Goal: Submit feedback/report problem

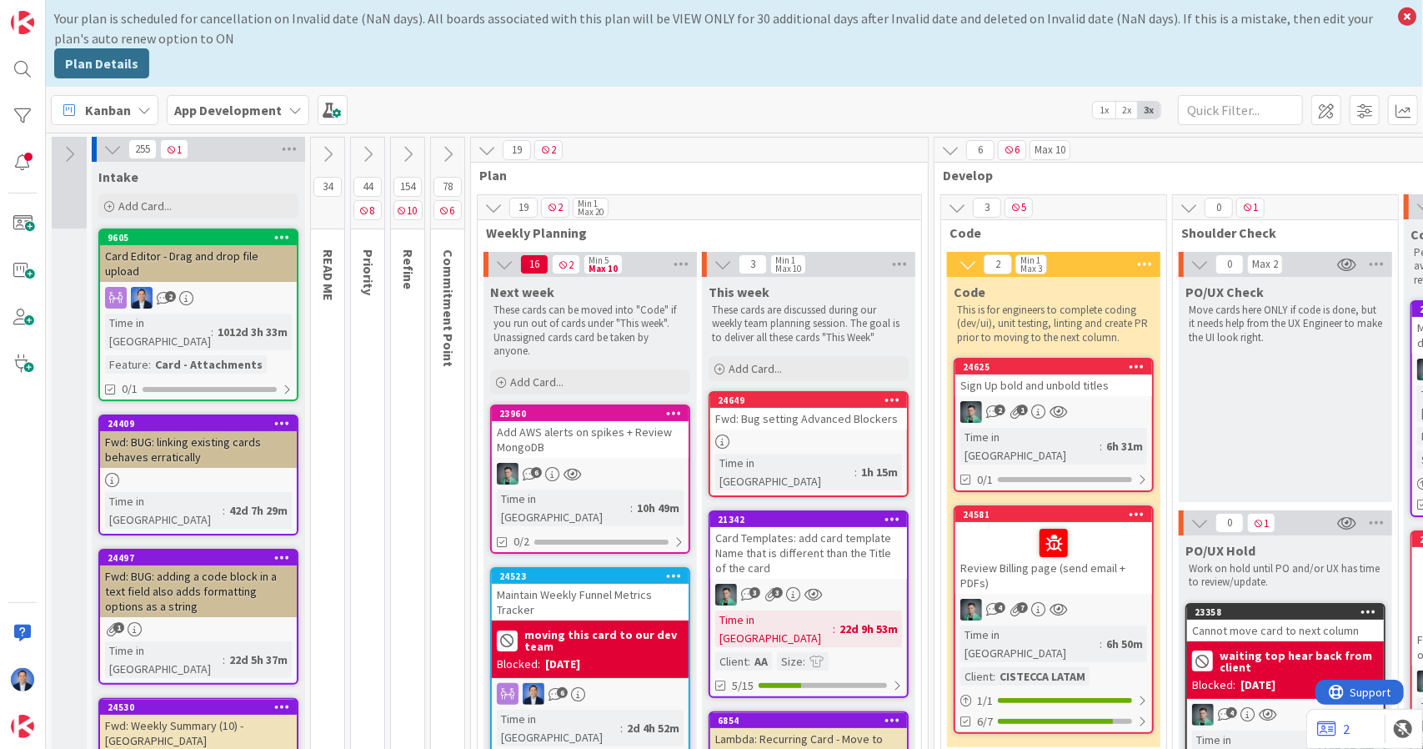
drag, startPoint x: 1407, startPoint y: 18, endPoint x: 1213, endPoint y: 58, distance: 198.5
click at [1213, 58] on div "Your plan is scheduled for cancellation on Invalid date (NaN days). All boards …" at bounding box center [734, 43] width 1377 height 87
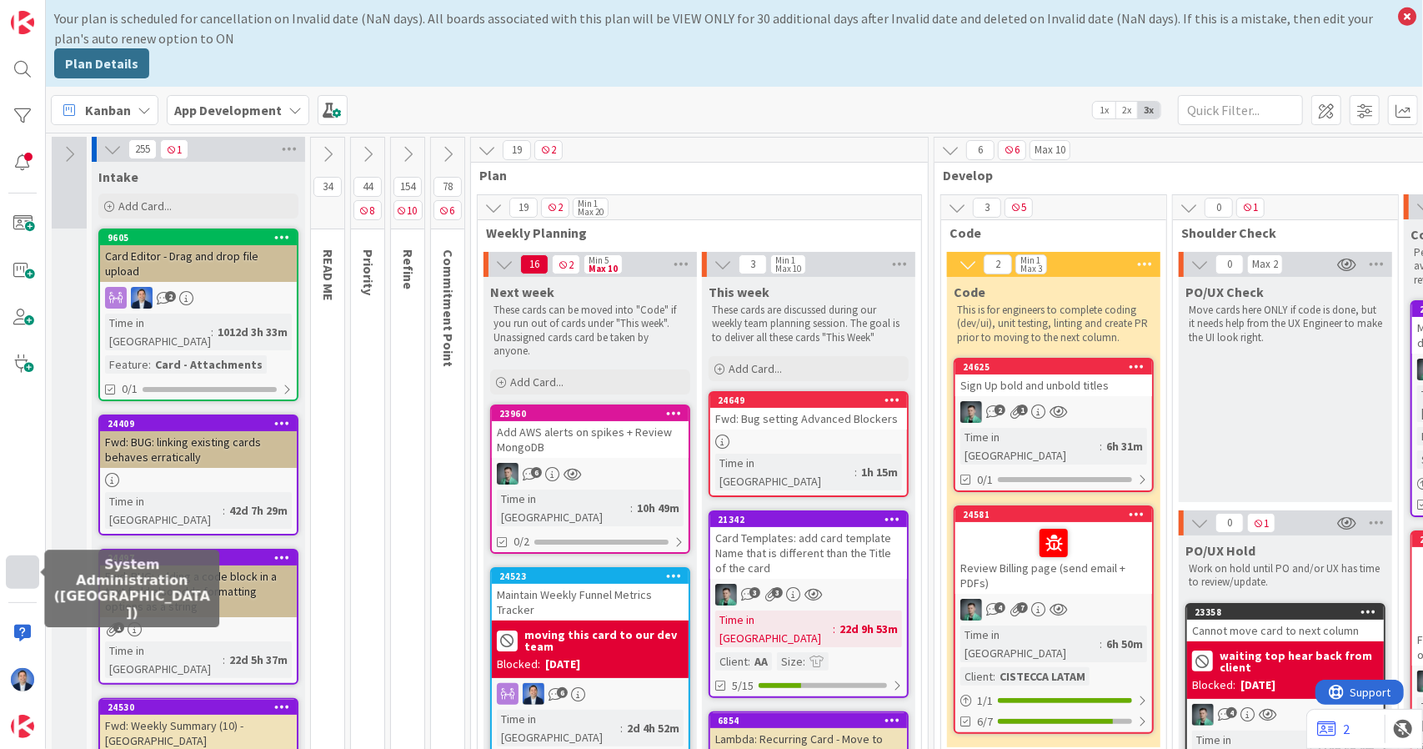
click at [25, 575] on div at bounding box center [22, 571] width 33 height 33
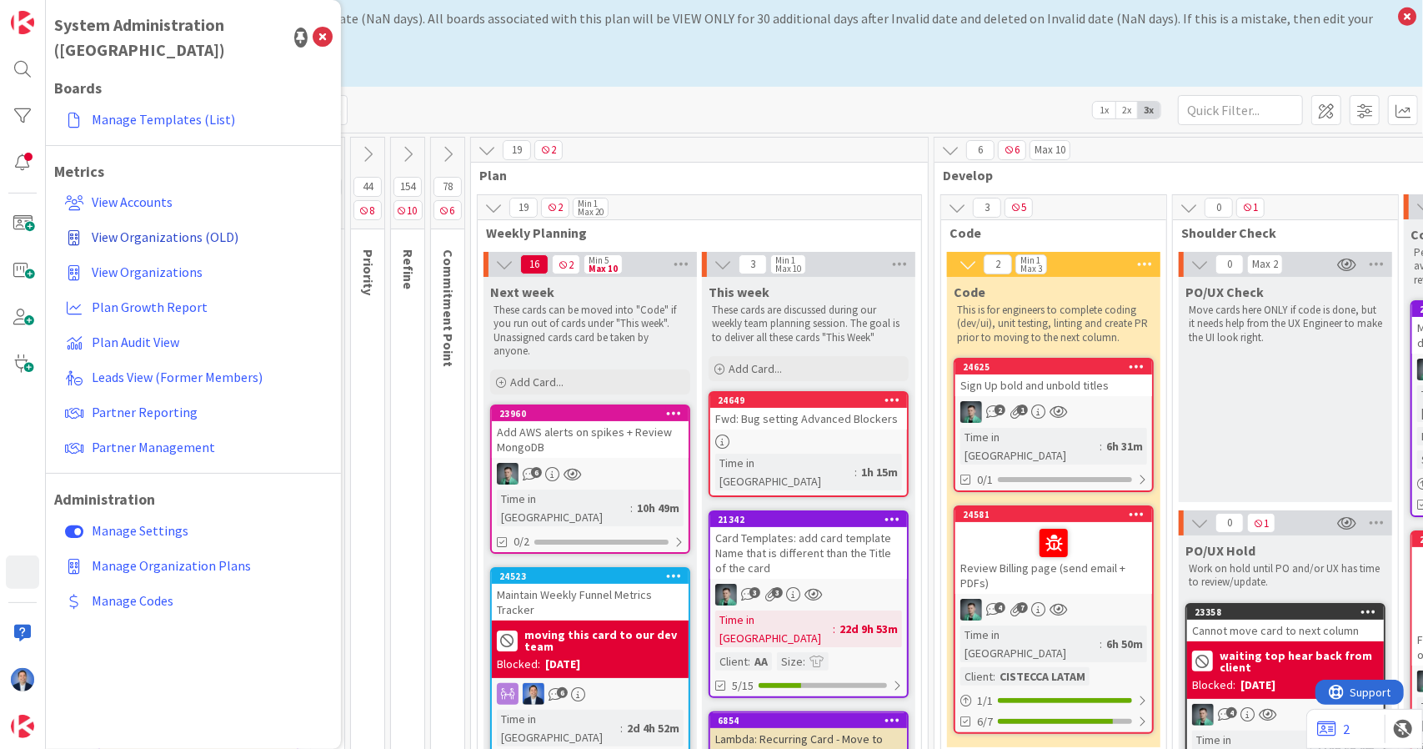
click at [184, 228] on span "View Organizations (OLD)" at bounding box center [165, 236] width 147 height 17
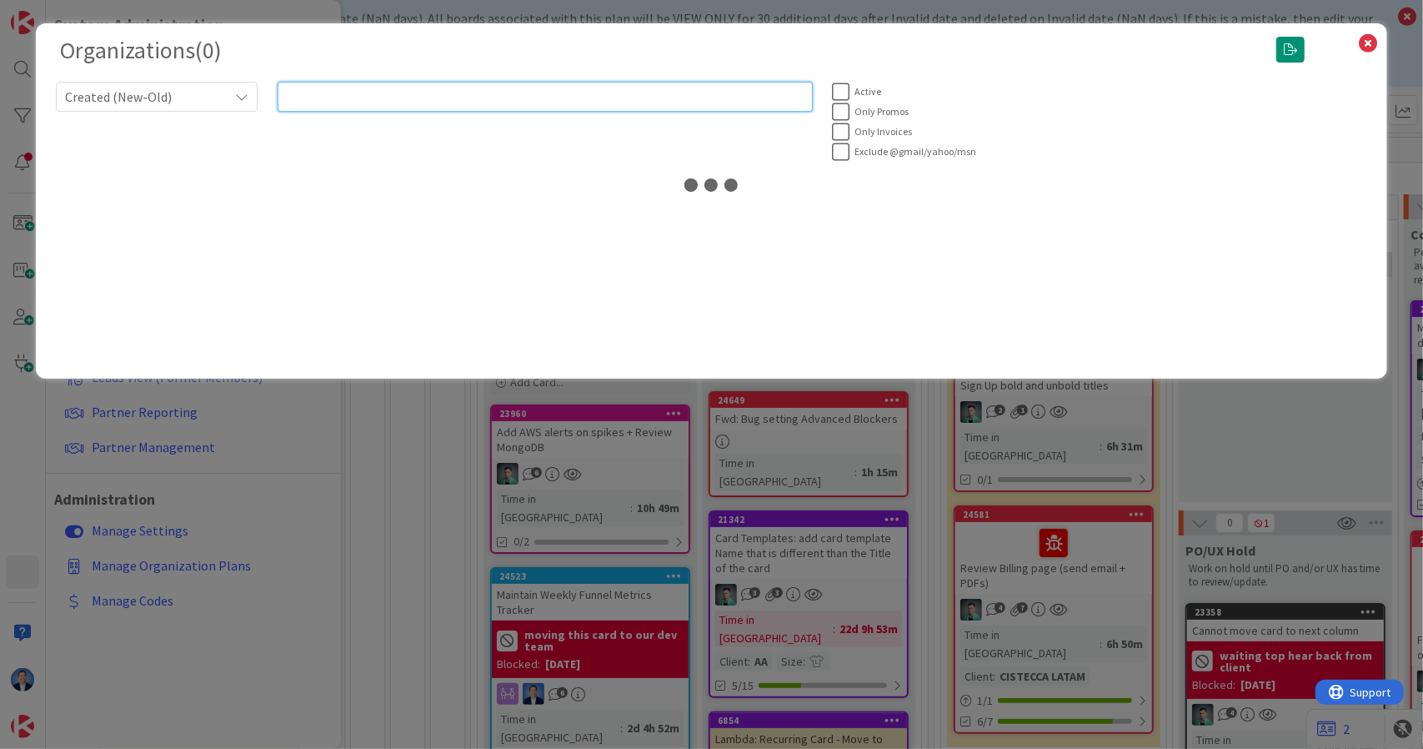
click at [451, 90] on input "text" at bounding box center [545, 97] width 535 height 30
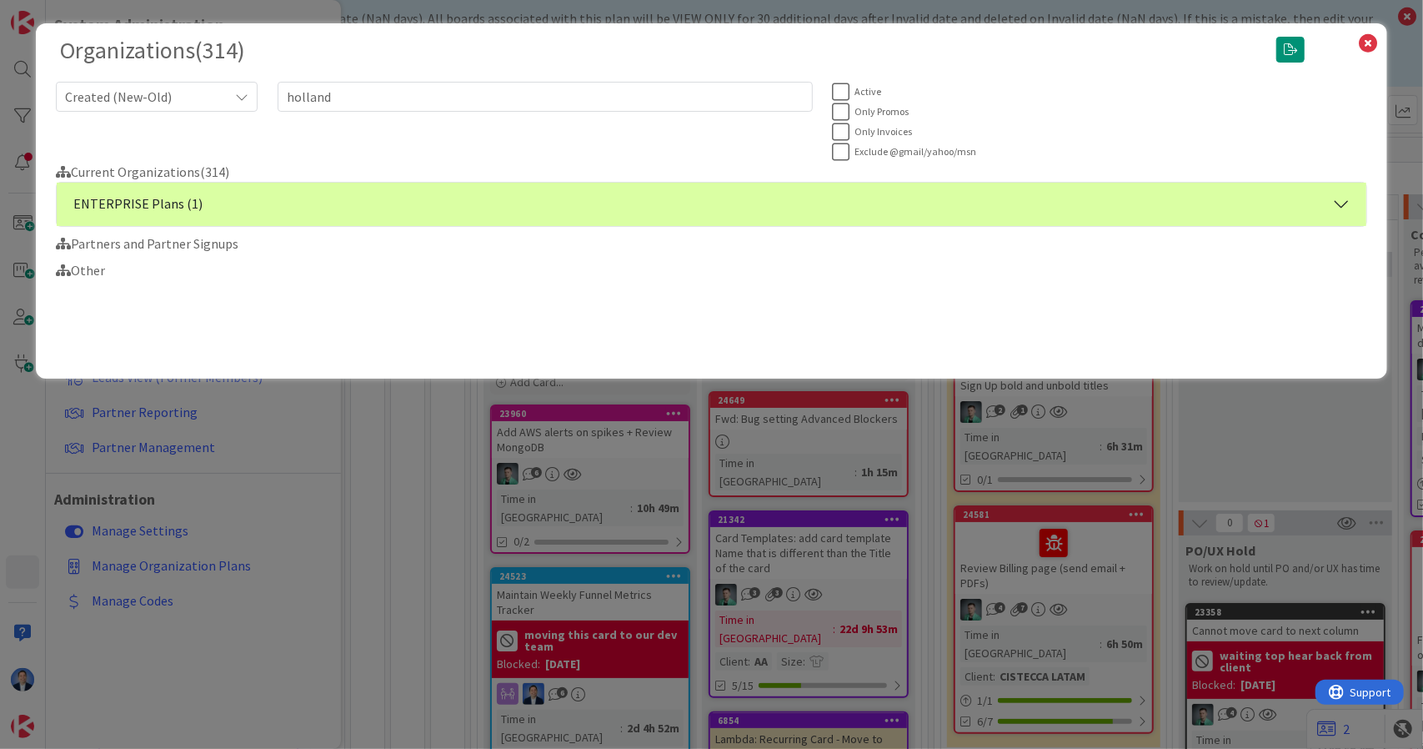
click at [342, 203] on button "ENTERPRISE Plans (1)" at bounding box center [712, 204] width 1311 height 43
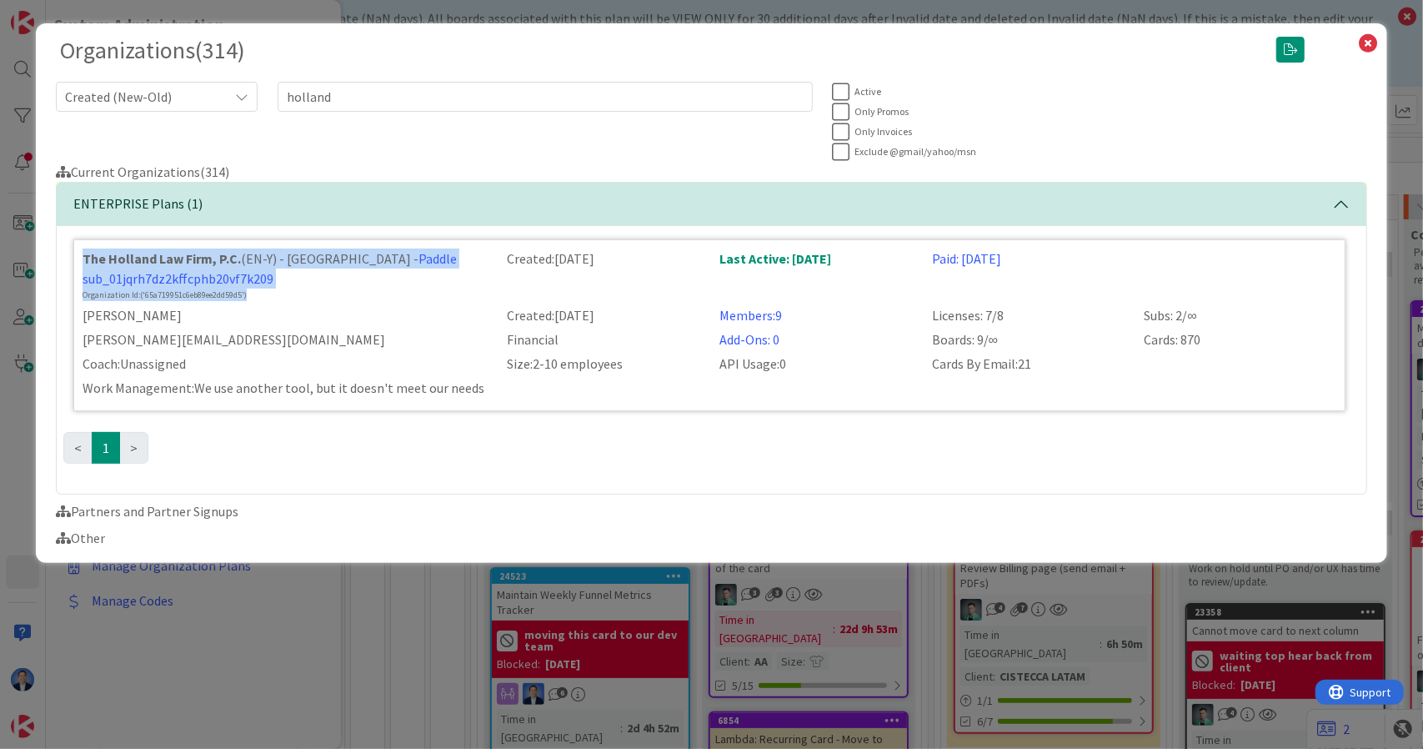
drag, startPoint x: 265, startPoint y: 296, endPoint x: 70, endPoint y: 253, distance: 199.8
click at [70, 253] on div "The Holland Law Firm, P.C. (EN-Y) - [GEOGRAPHIC_DATA] - Paddle sub_01jqrh7dz2kf…" at bounding box center [712, 360] width 1311 height 268
copy div "The Holland Law Firm, P.C. (EN-Y) - [GEOGRAPHIC_DATA] - Paddle sub_01jqrh7dz2kf…"
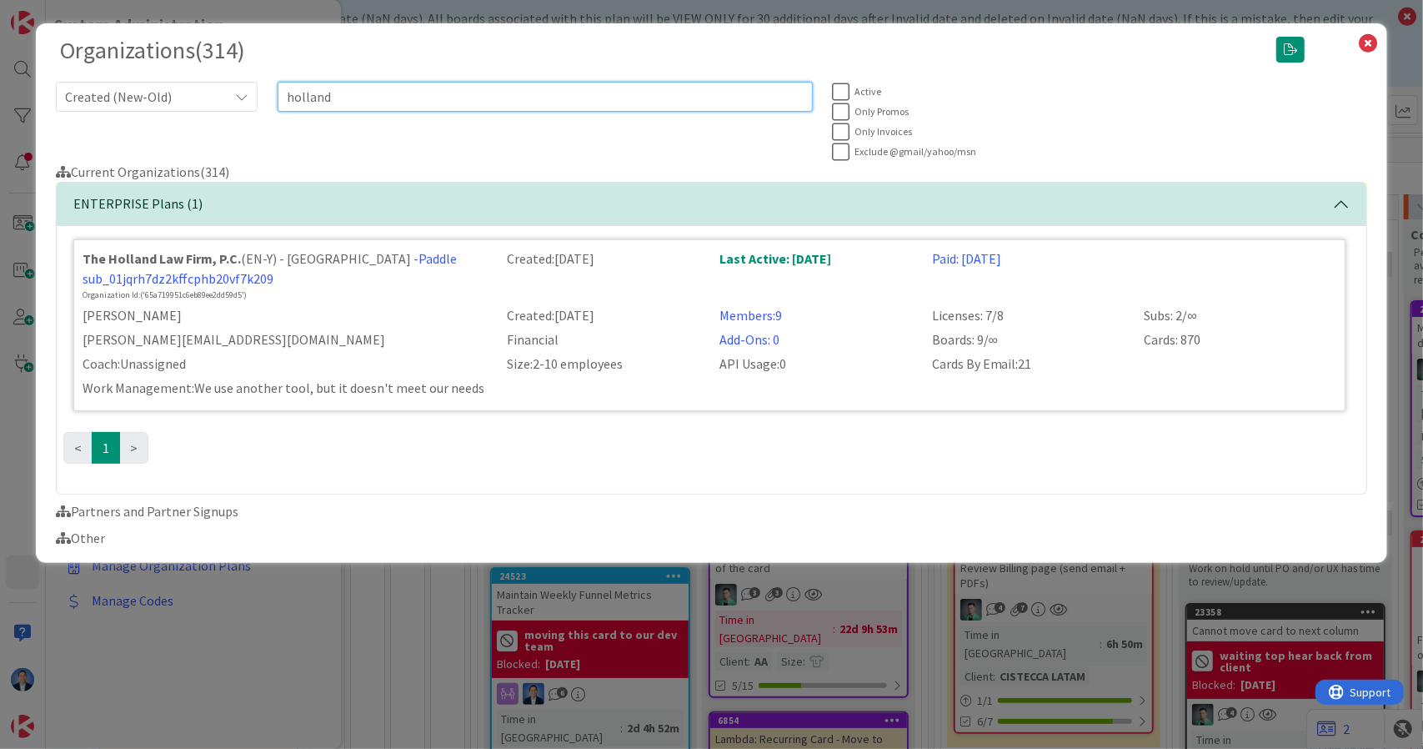
click at [342, 96] on input "holland" at bounding box center [545, 97] width 535 height 30
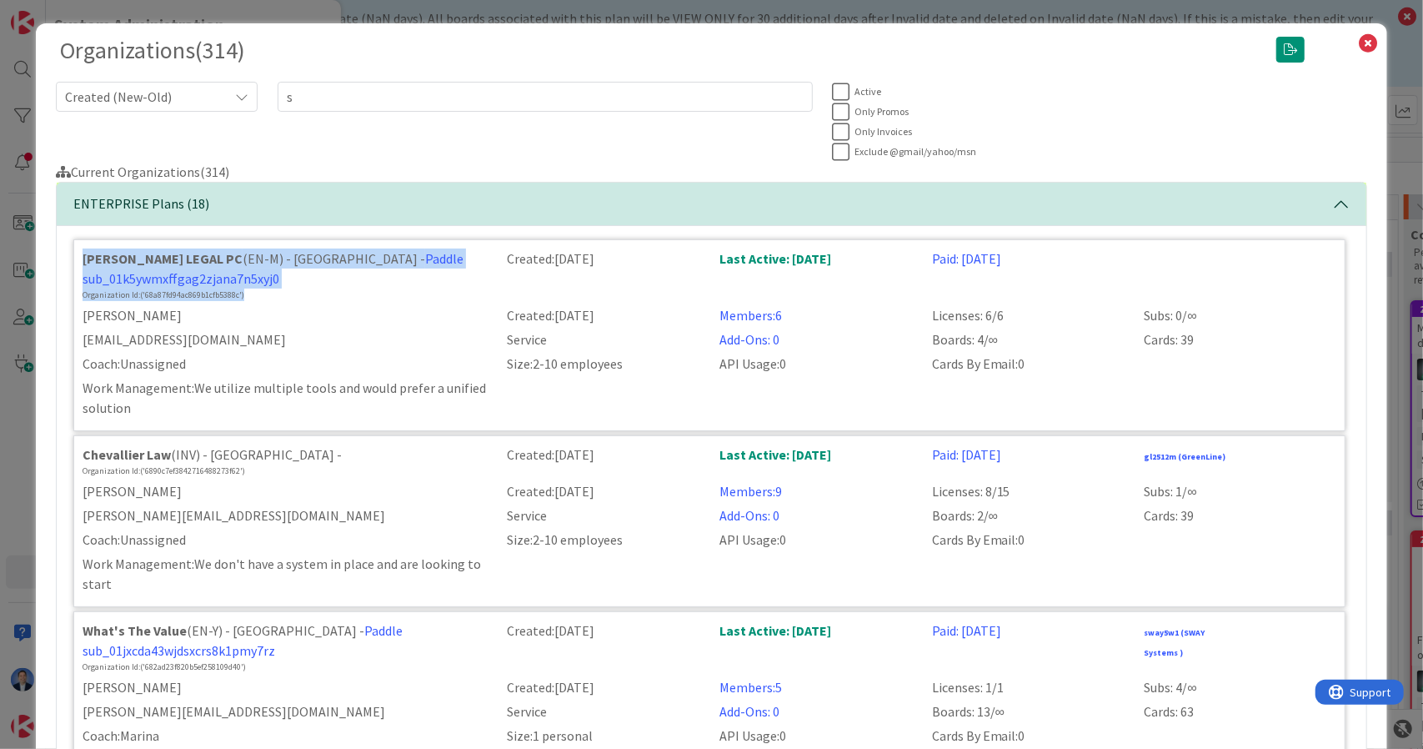
drag, startPoint x: 263, startPoint y: 294, endPoint x: 65, endPoint y: 255, distance: 201.4
copy div "[PERSON_NAME] LEGAL PC (EN-M) - [GEOGRAPHIC_DATA] - Paddle sub_01k5ywmxffgag2zj…"
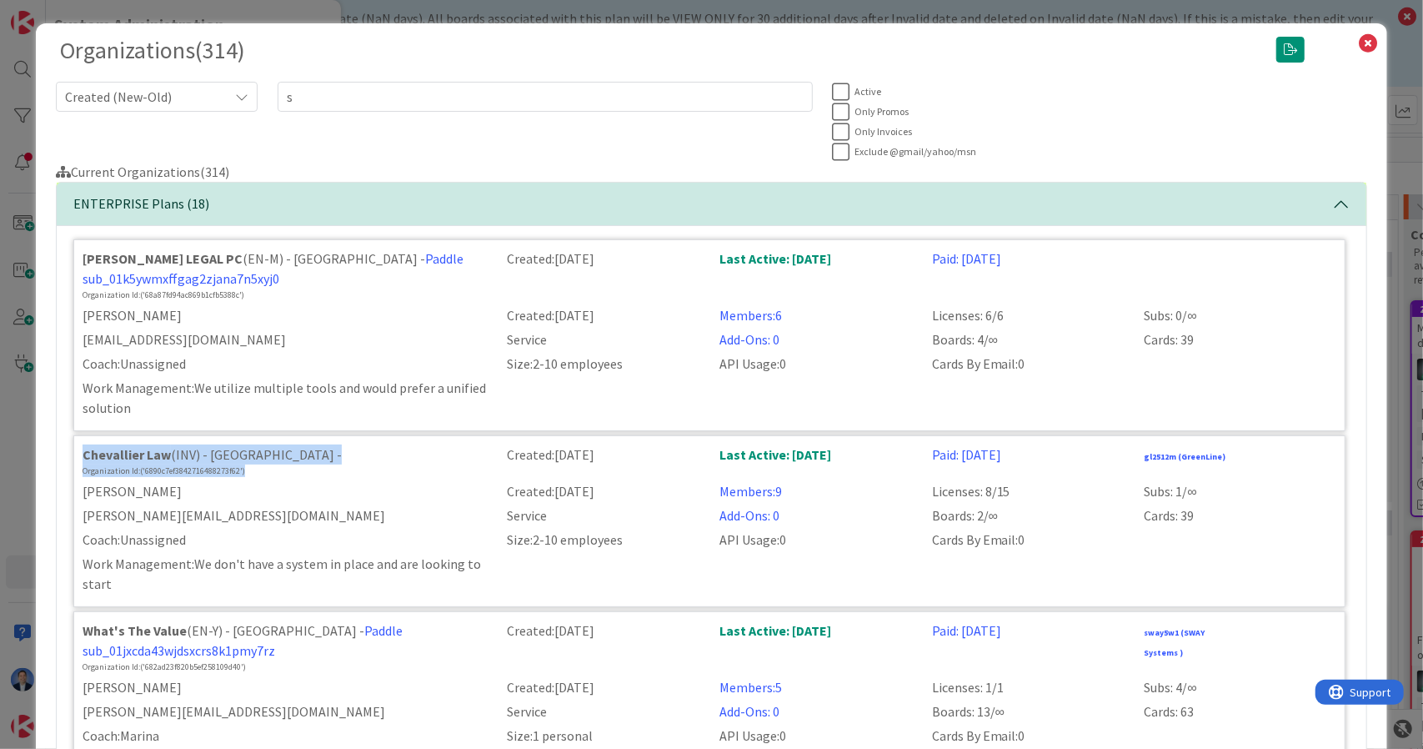
drag, startPoint x: 253, startPoint y: 470, endPoint x: 78, endPoint y: 457, distance: 175.6
click at [78, 457] on div "Chevallier Law (INV) - [GEOGRAPHIC_DATA] - Organization Id: ('6890c7ef384271648…" at bounding box center [285, 460] width 425 height 33
copy div "Chevallier Law (INV) - [GEOGRAPHIC_DATA] - Organization Id: ('6890c7ef384271648…"
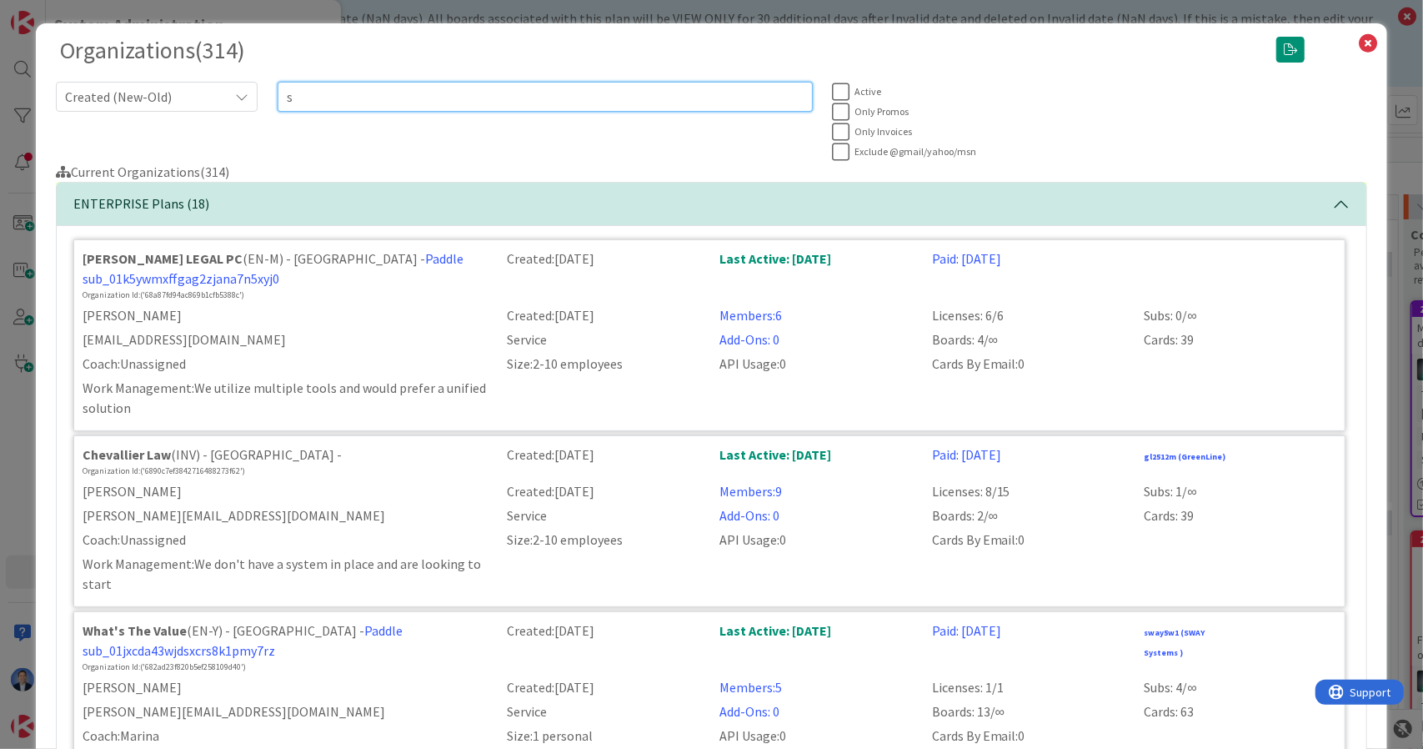
click at [411, 93] on input "s" at bounding box center [545, 97] width 535 height 30
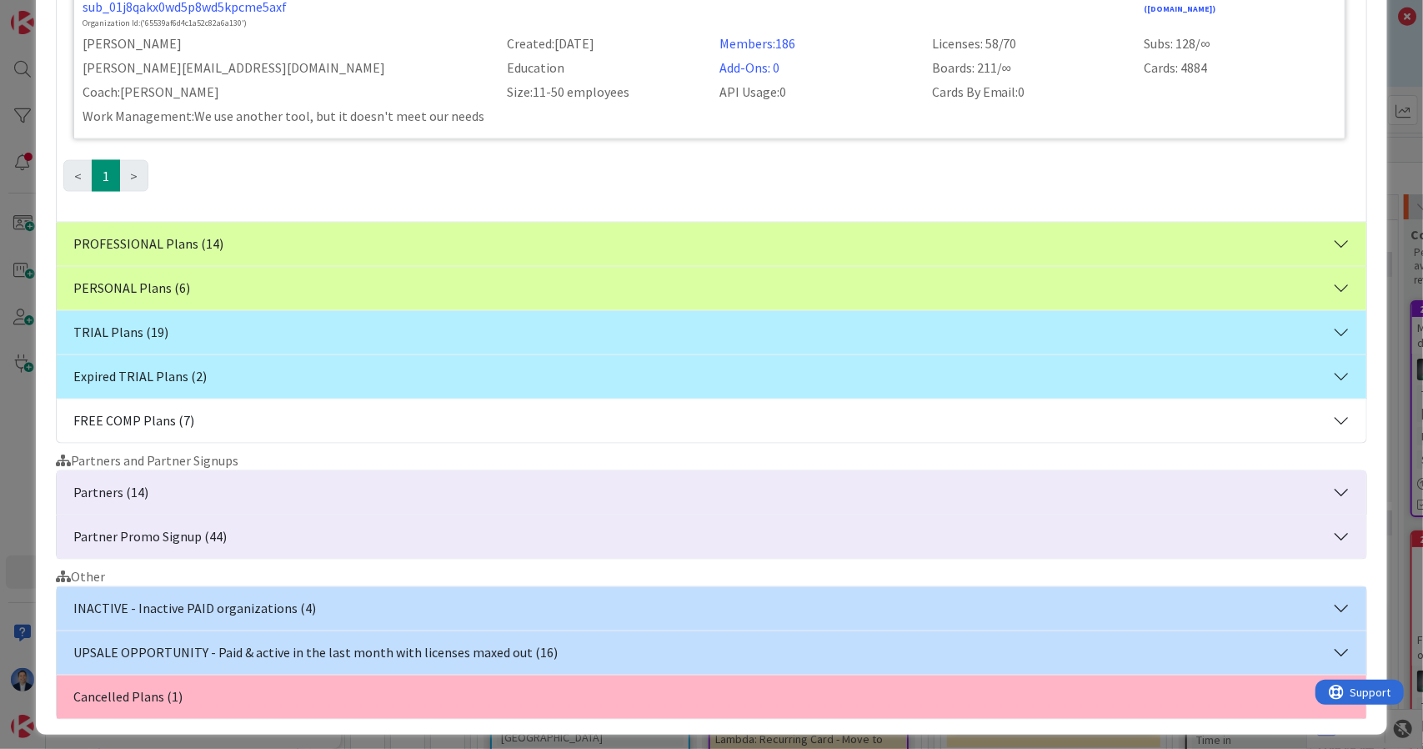
scroll to position [1375, 0]
type input "agile"
click at [218, 481] on button "Partners (14)" at bounding box center [712, 492] width 1311 height 43
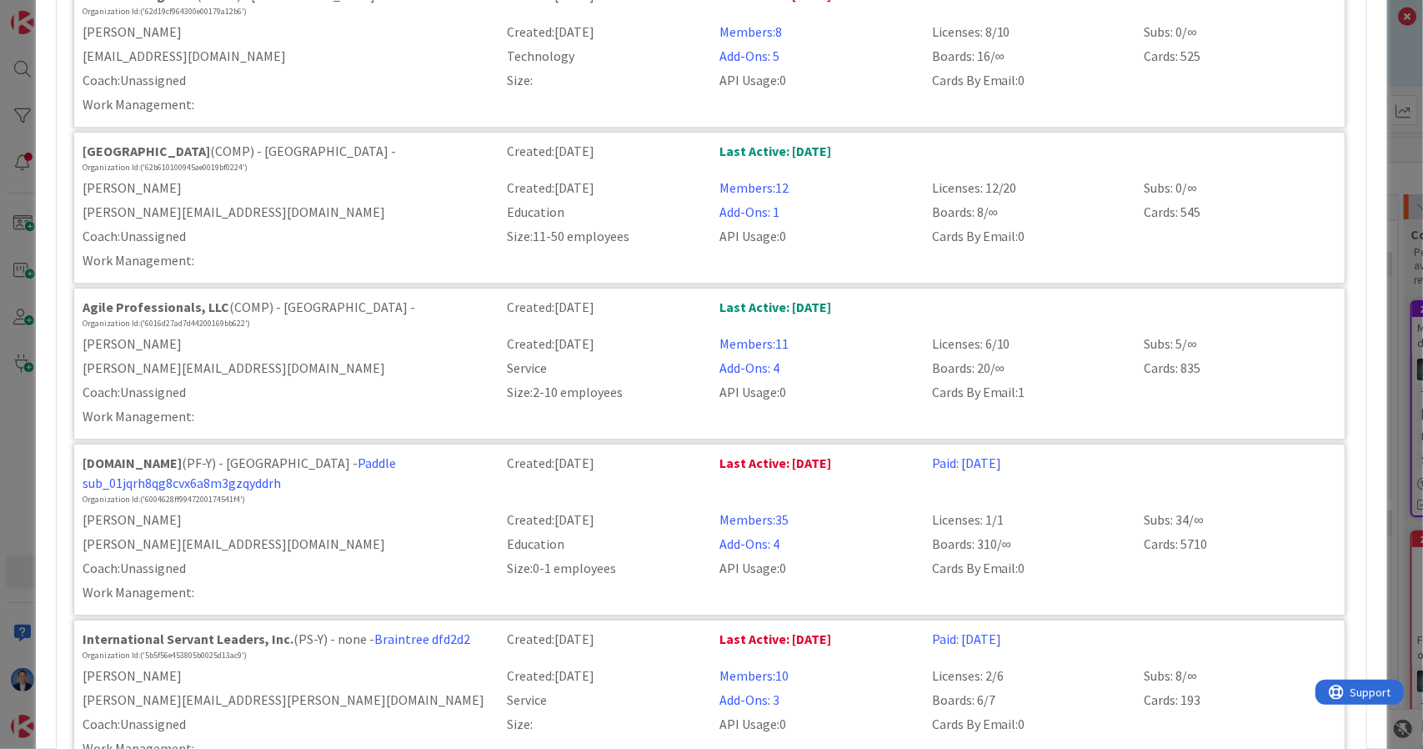
scroll to position [3473, 0]
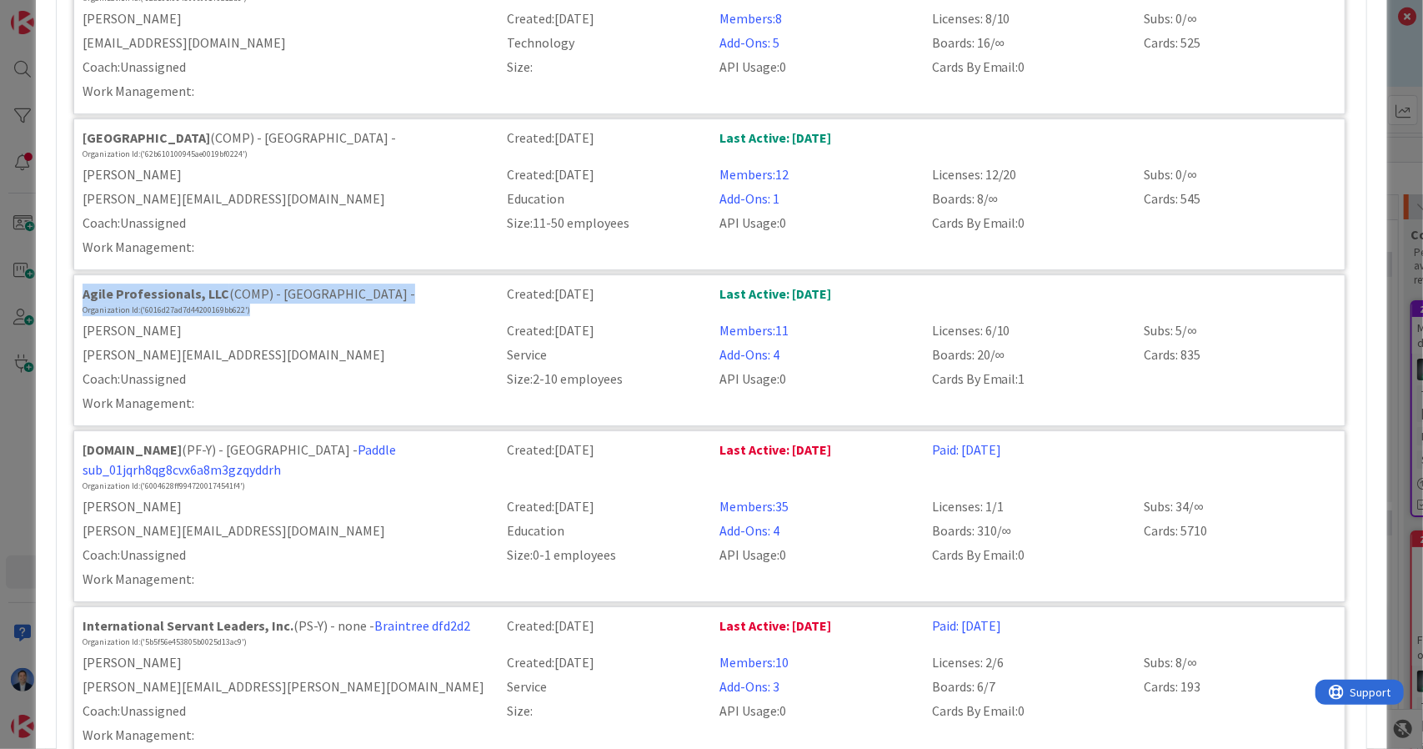
drag, startPoint x: 256, startPoint y: 244, endPoint x: 81, endPoint y: 230, distance: 175.6
click at [81, 283] on div "Agile Professionals, LLC (COMP) - [GEOGRAPHIC_DATA] - Organization Id: ('6016d2…" at bounding box center [285, 299] width 425 height 33
copy div "Agile Professionals, LLC (COMP) - [GEOGRAPHIC_DATA] - Organization Id: ('6016d2…"
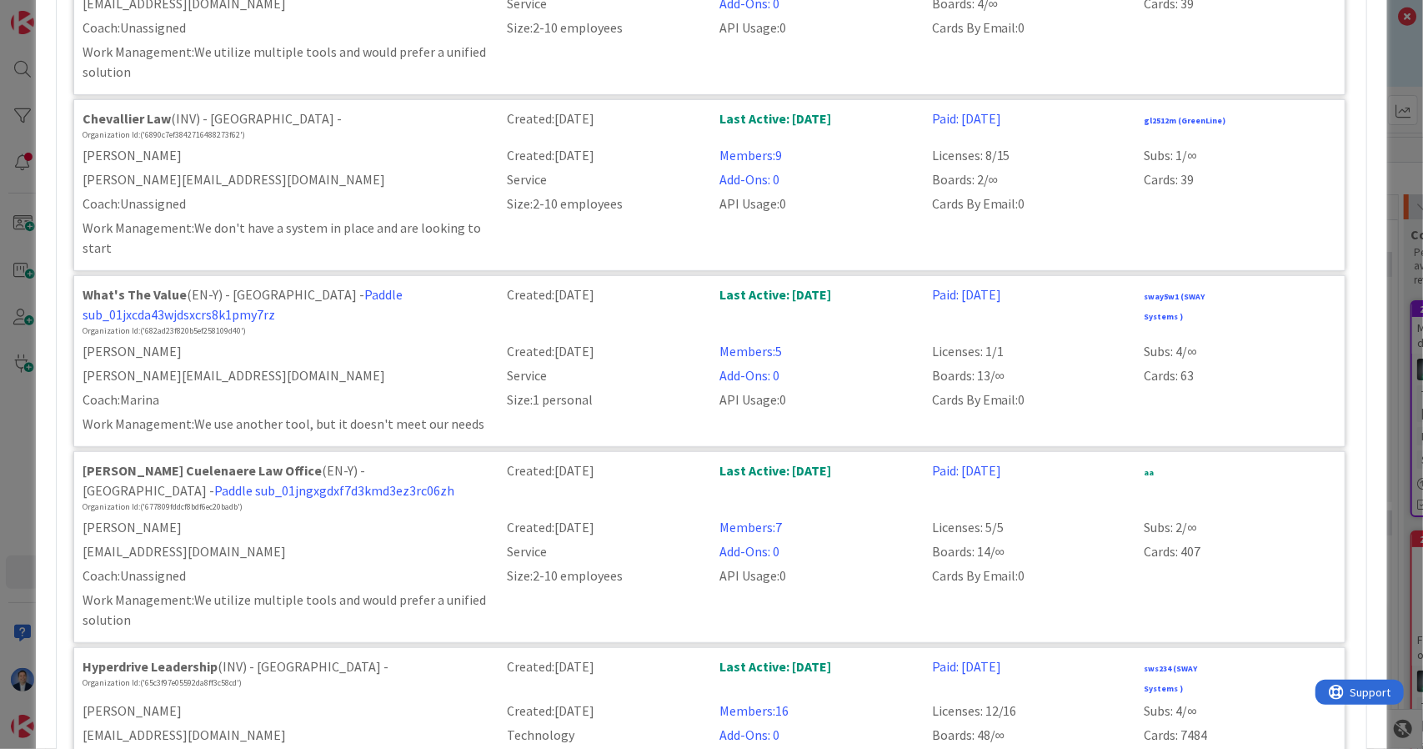
scroll to position [0, 0]
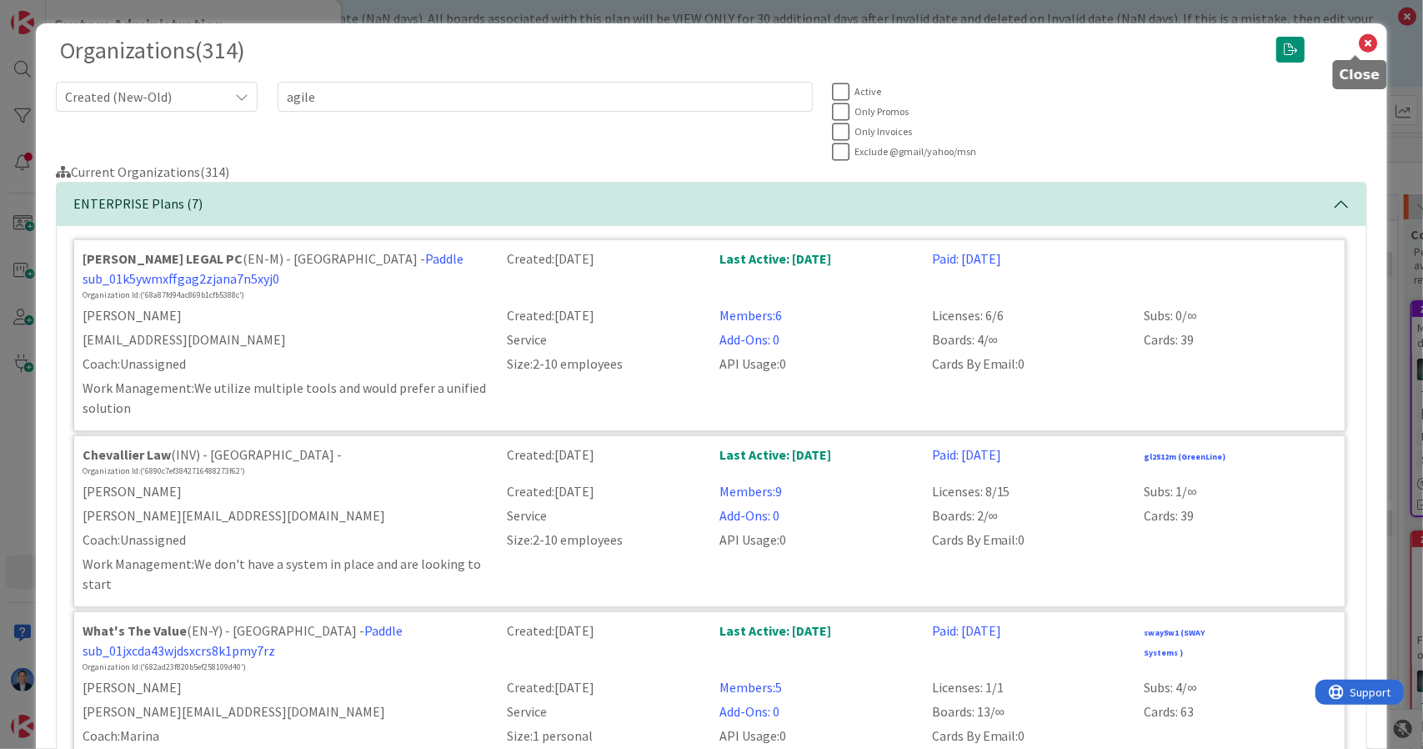
click at [1357, 41] on icon at bounding box center [1368, 43] width 22 height 23
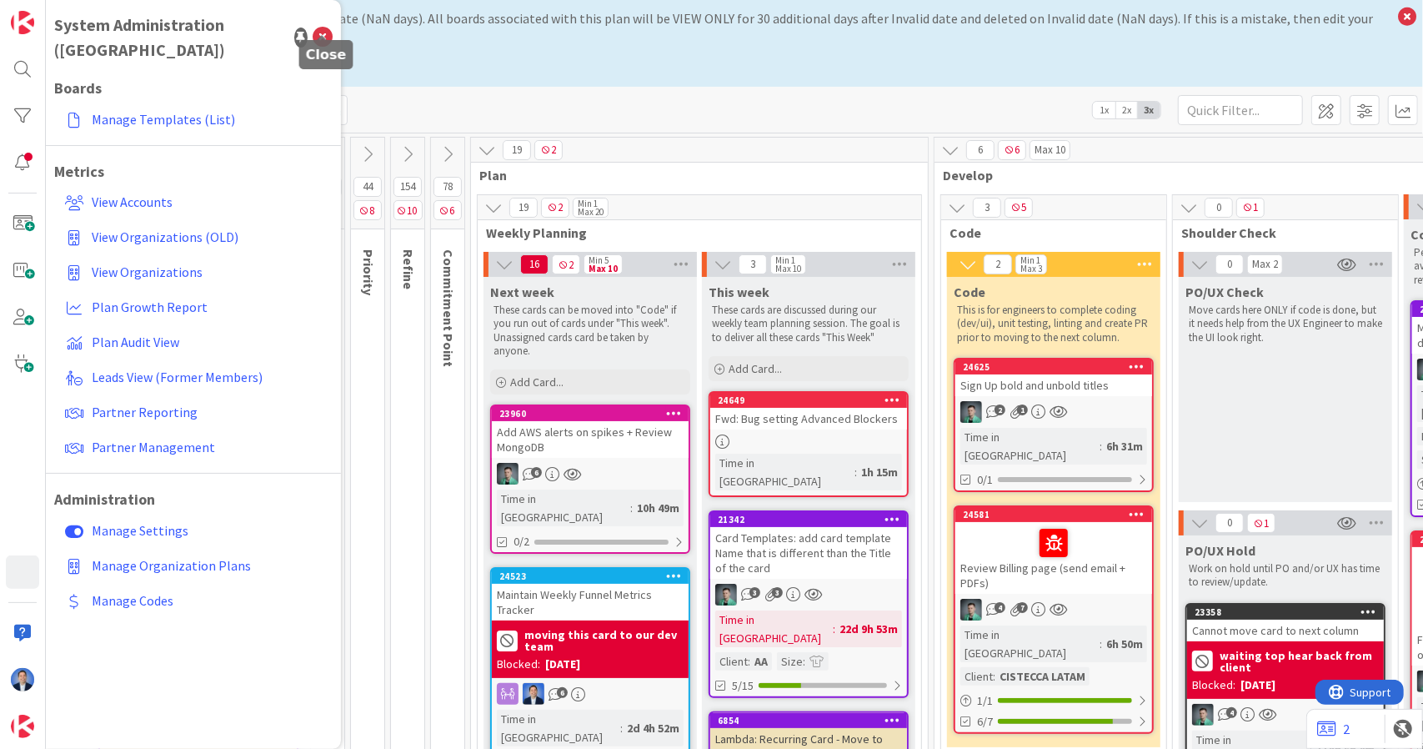
click at [326, 28] on icon at bounding box center [323, 38] width 20 height 20
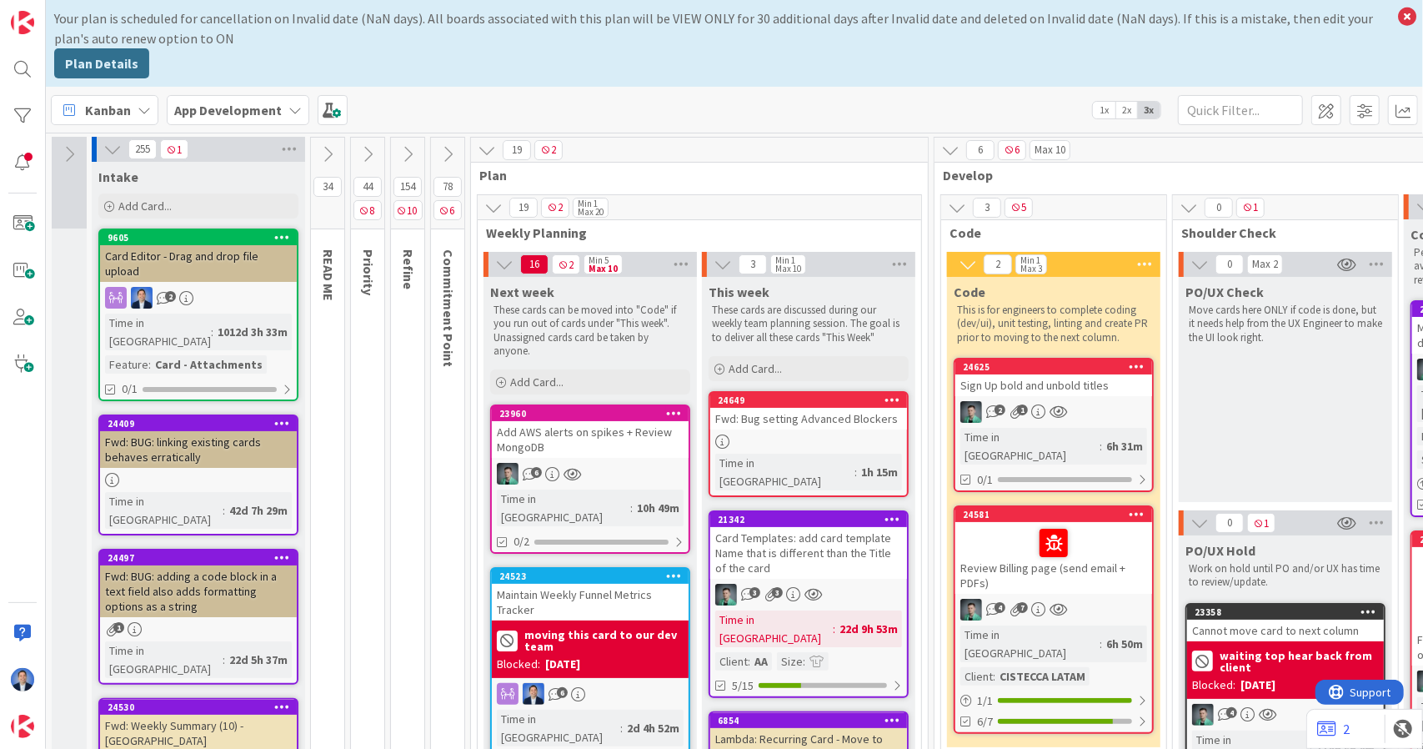
click at [832, 533] on div "Card Templates: add card template Name that is different than the Title of the …" at bounding box center [808, 553] width 197 height 52
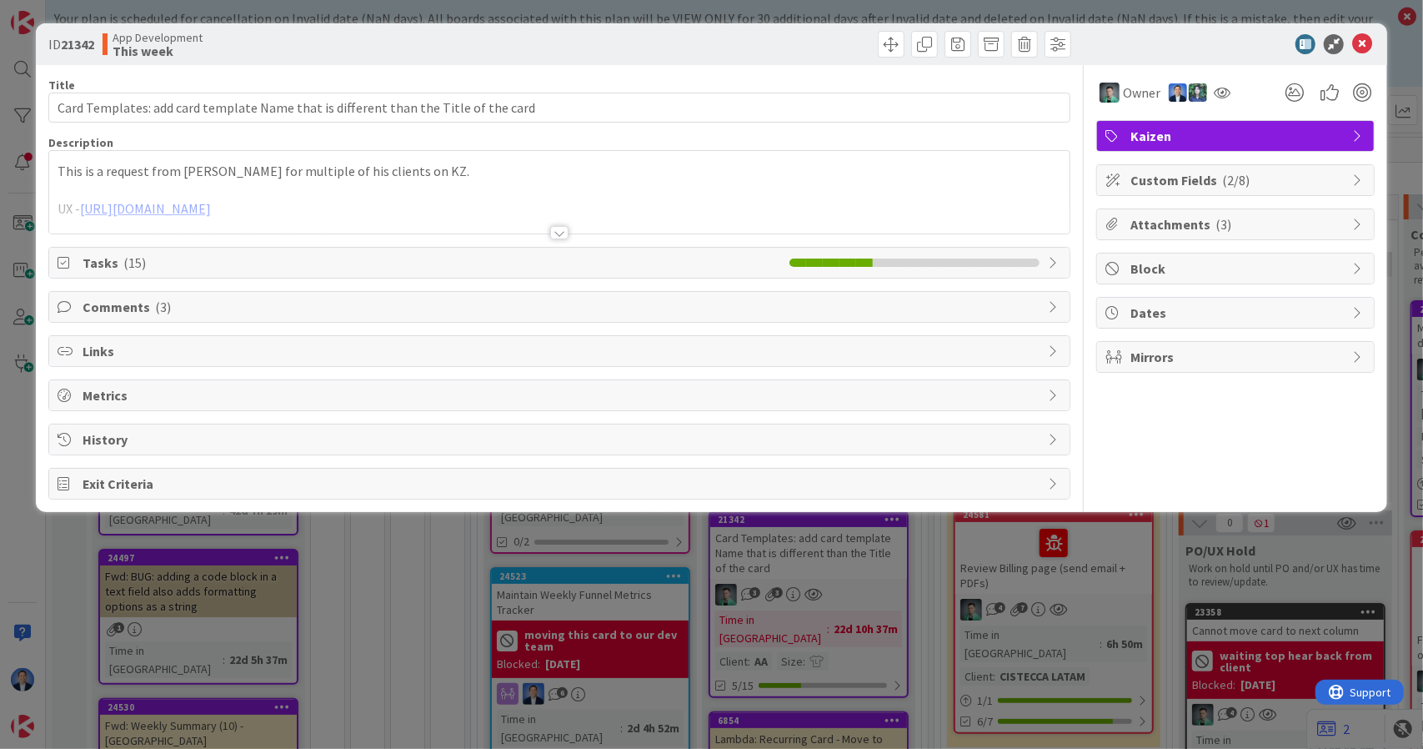
click at [370, 266] on span "Tasks ( 15 )" at bounding box center [432, 263] width 699 height 20
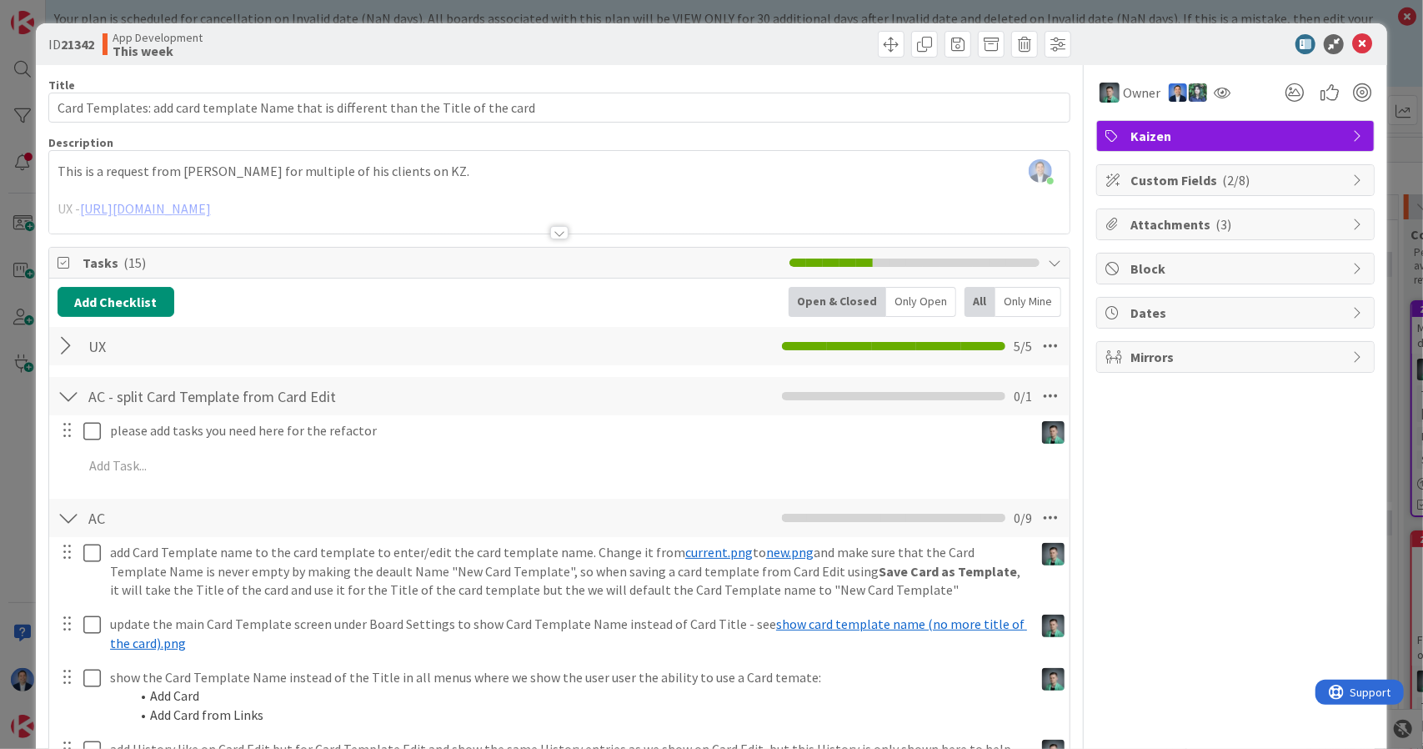
scroll to position [567, 0]
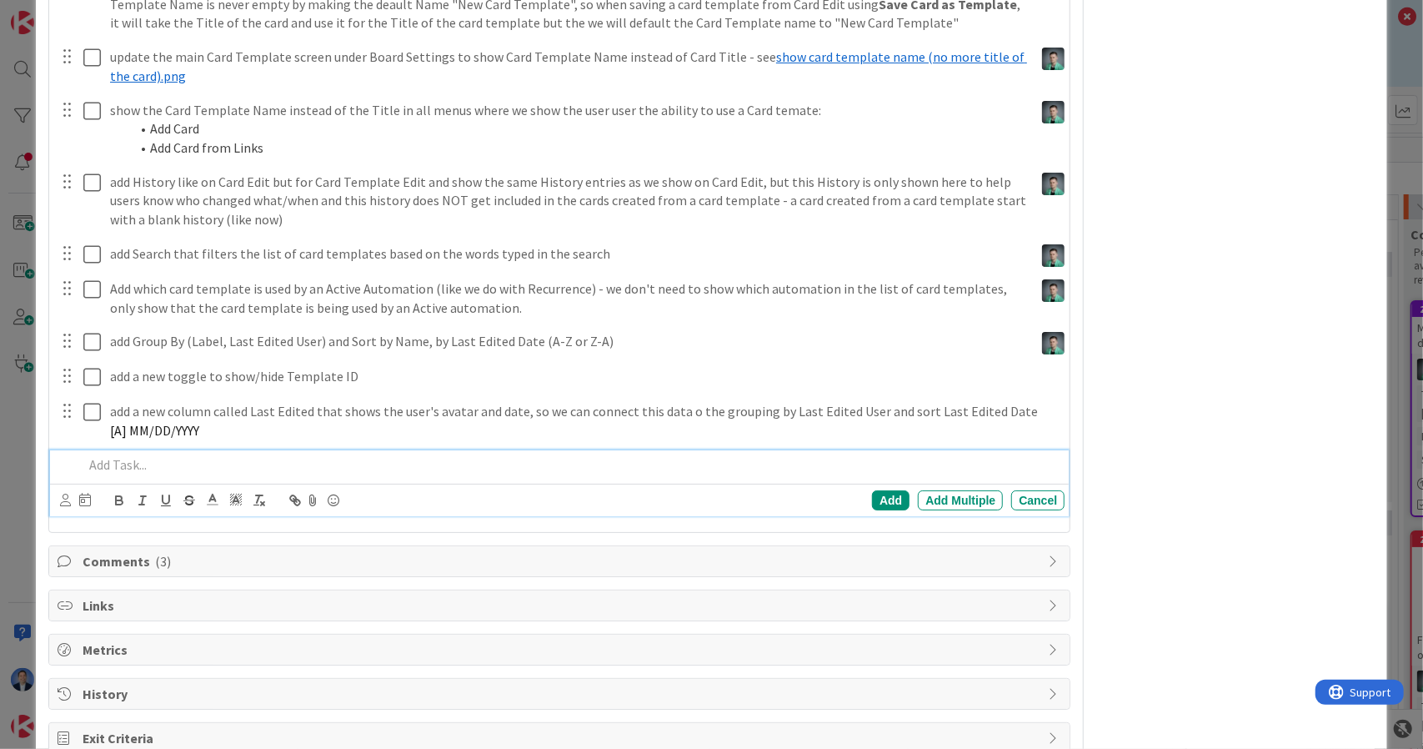
click at [220, 463] on p at bounding box center [570, 464] width 975 height 19
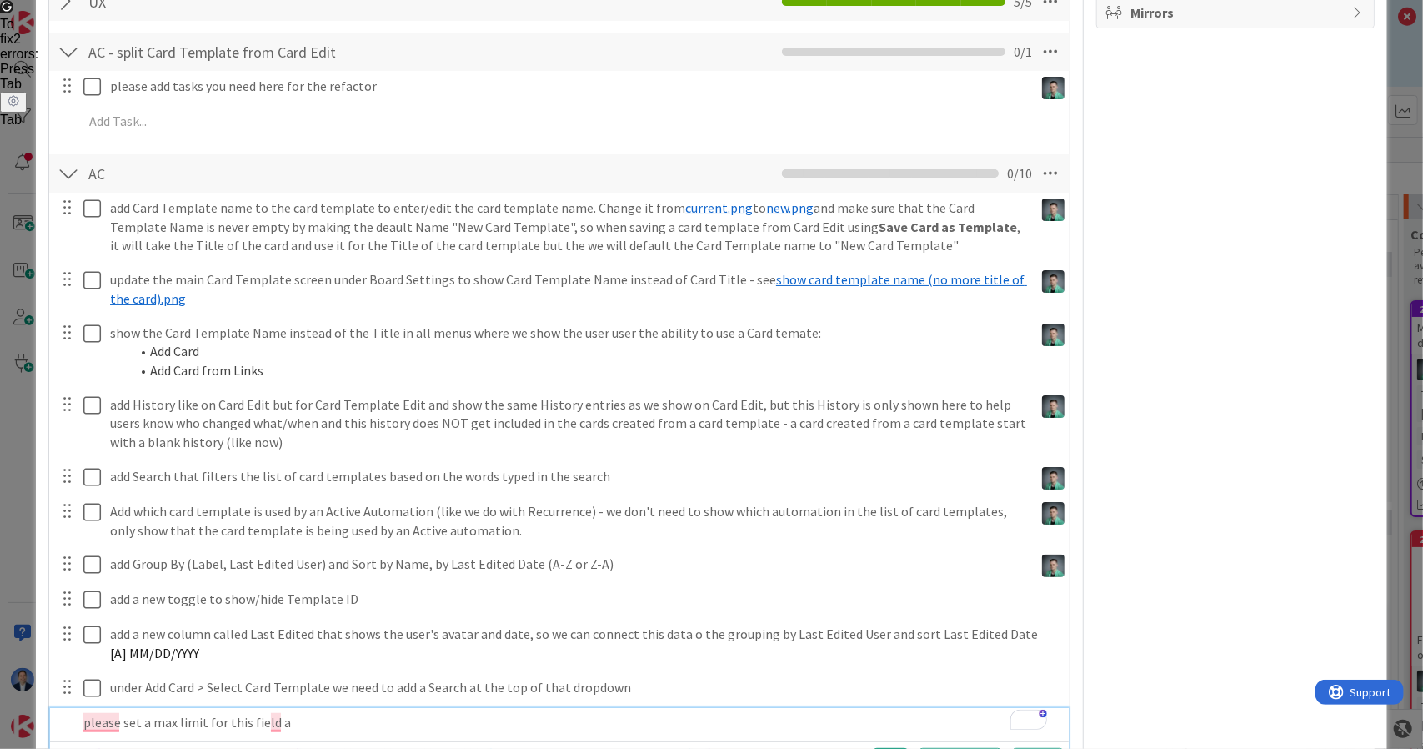
scroll to position [353, 0]
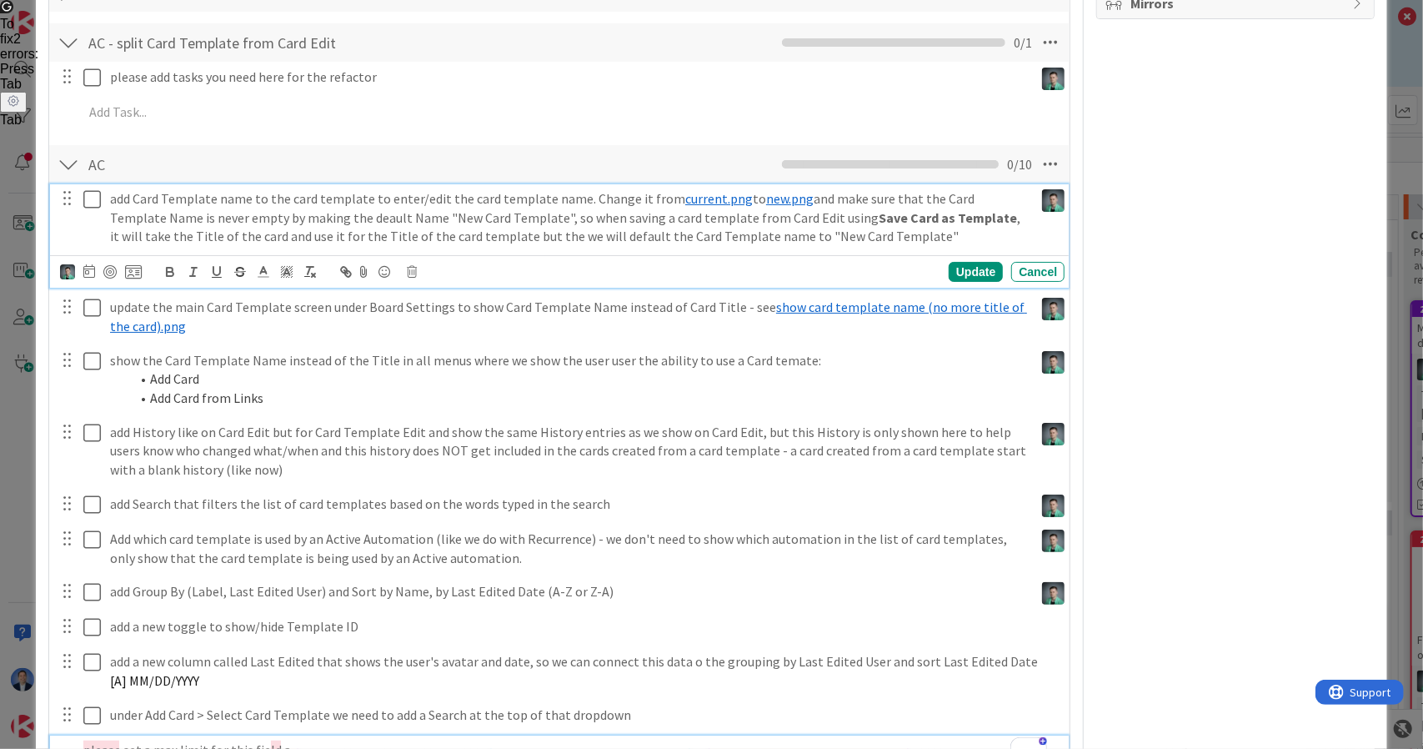
click at [880, 231] on p "add Card Template name to the card template to enter/edit the card template nam…" at bounding box center [568, 217] width 917 height 57
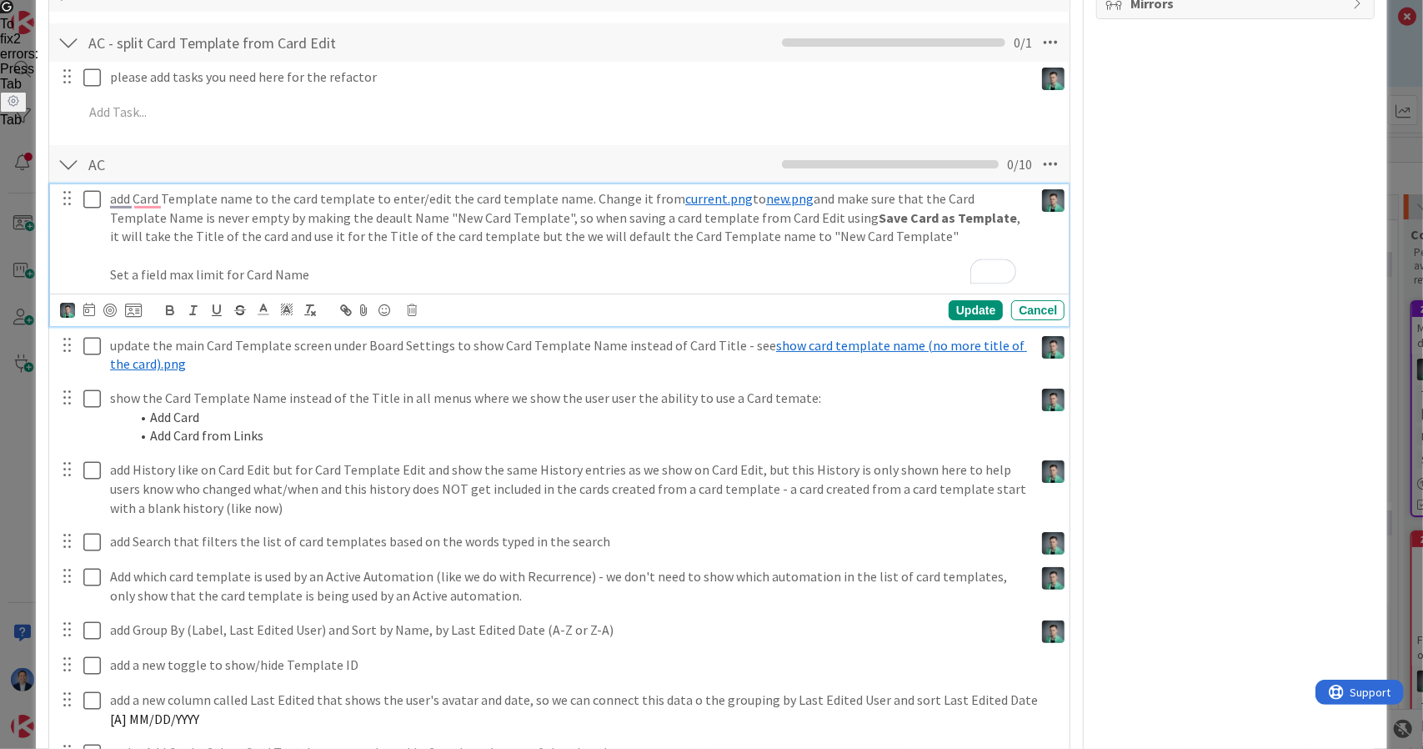
click at [239, 273] on p "Set a field max limit for Card Name" at bounding box center [568, 274] width 917 height 19
click at [374, 283] on div "add Card Template name to the card template to enter/edit the card template nam…" at bounding box center [568, 236] width 930 height 105
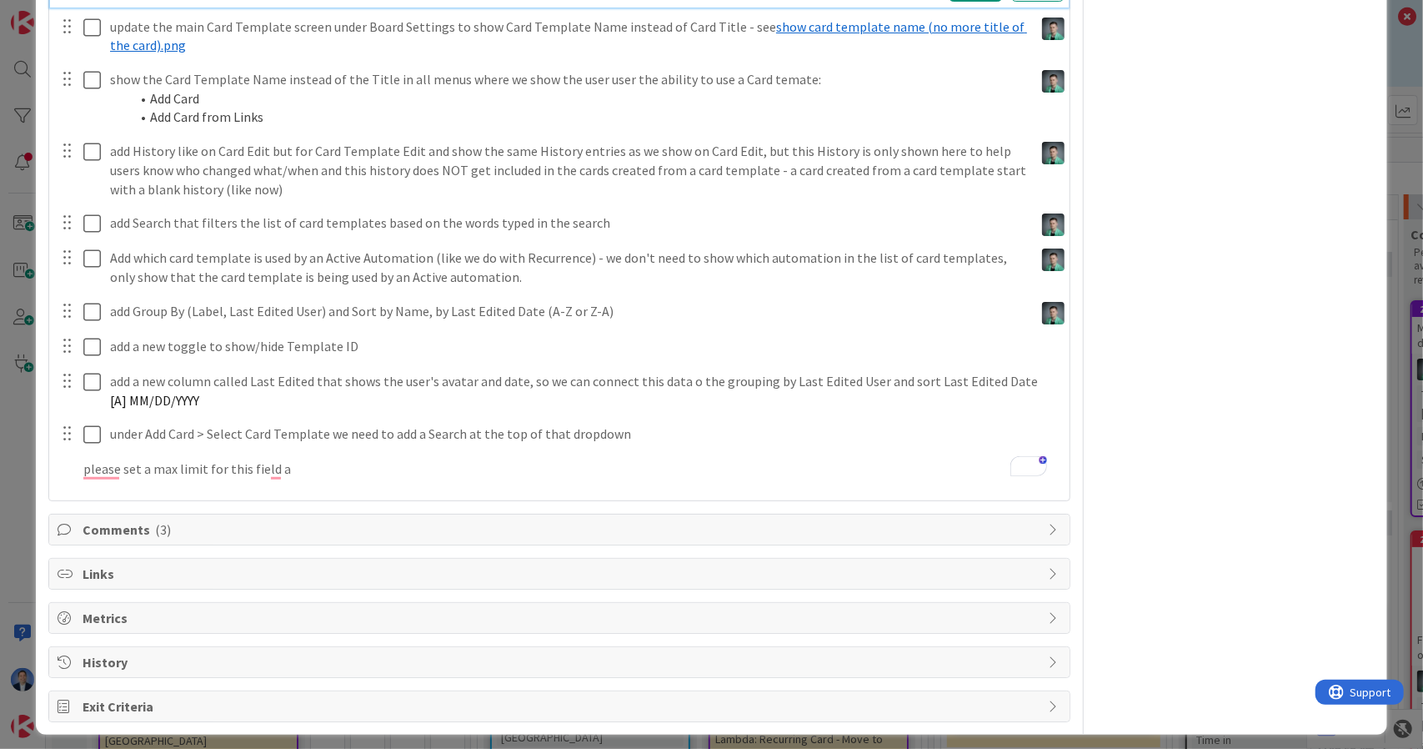
scroll to position [675, 0]
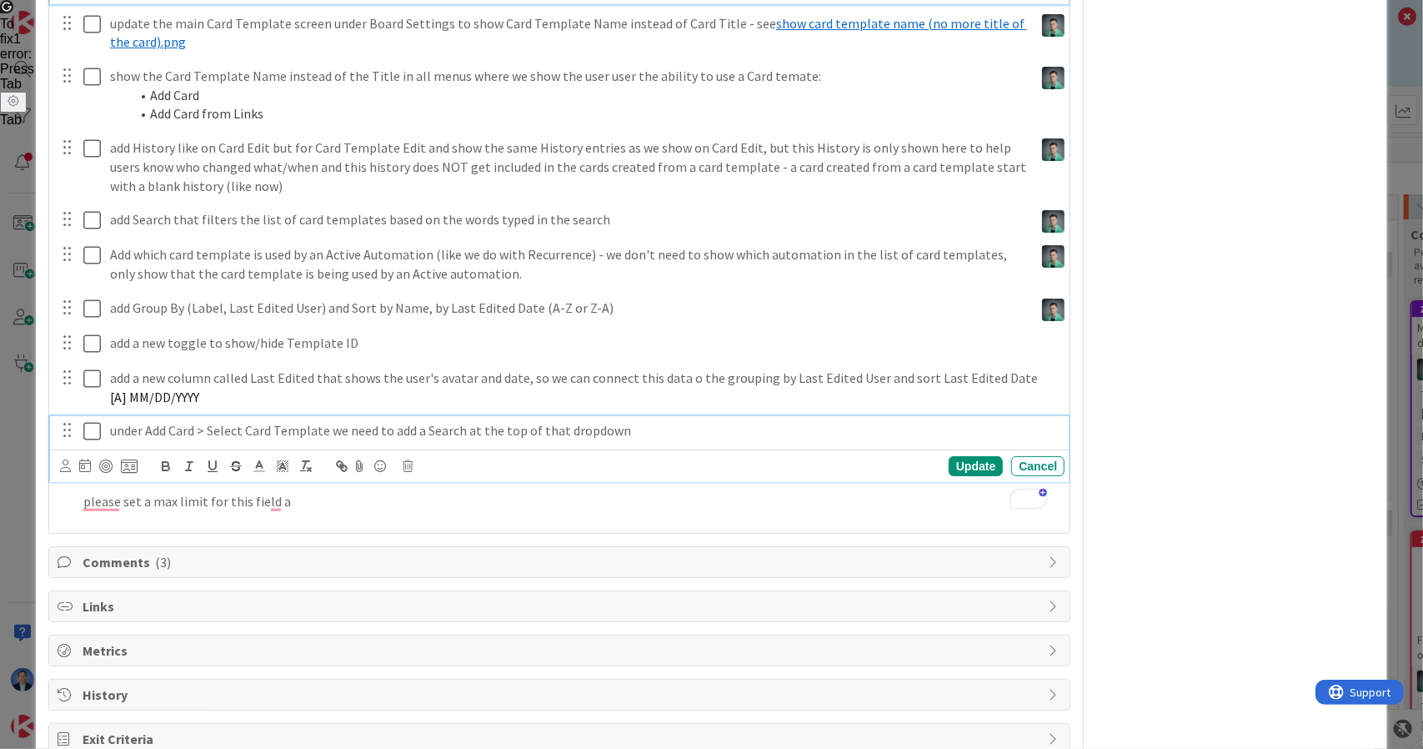
click at [208, 425] on p "under Add Card > Select Card Template we need to add a Search at the top of tha…" at bounding box center [584, 430] width 948 height 19
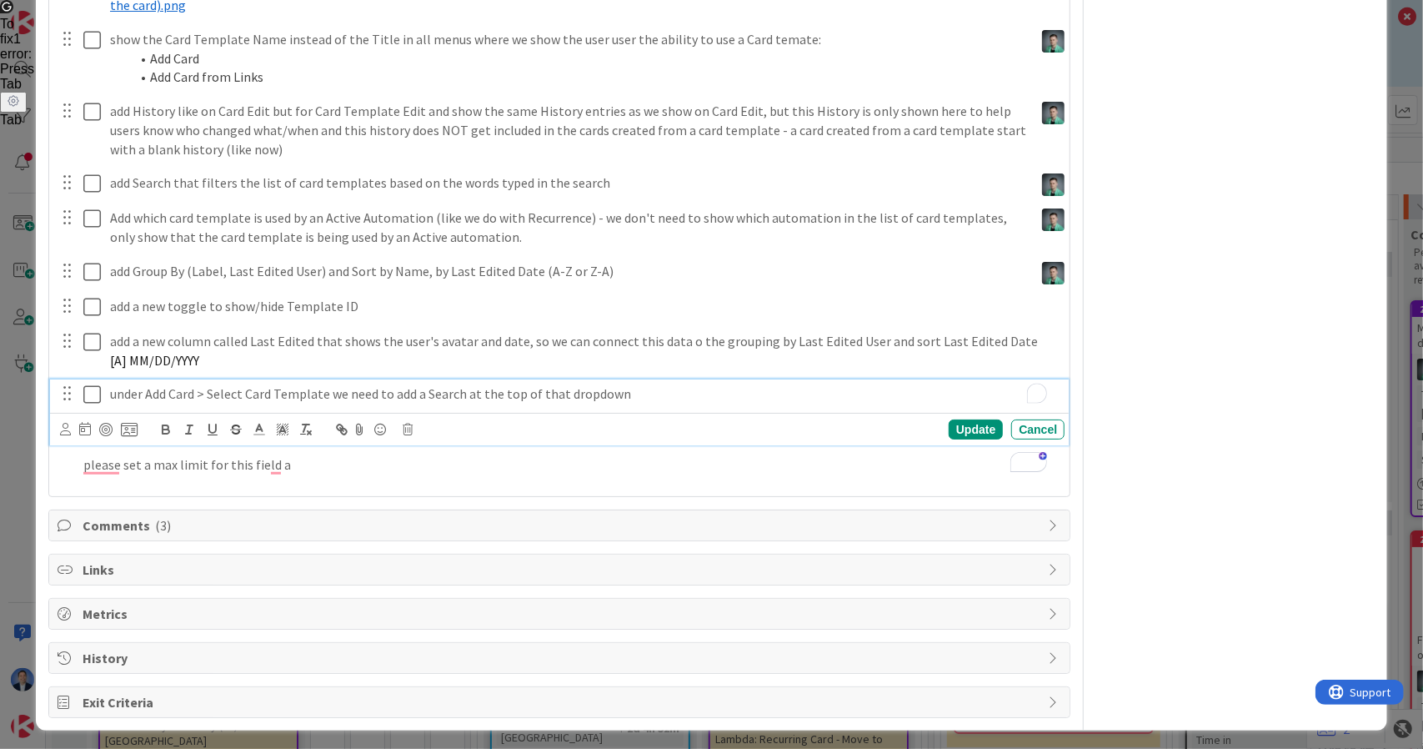
click at [208, 403] on p "under Add Card > Select Card Template we need to add a Search at the top of tha…" at bounding box center [584, 393] width 948 height 19
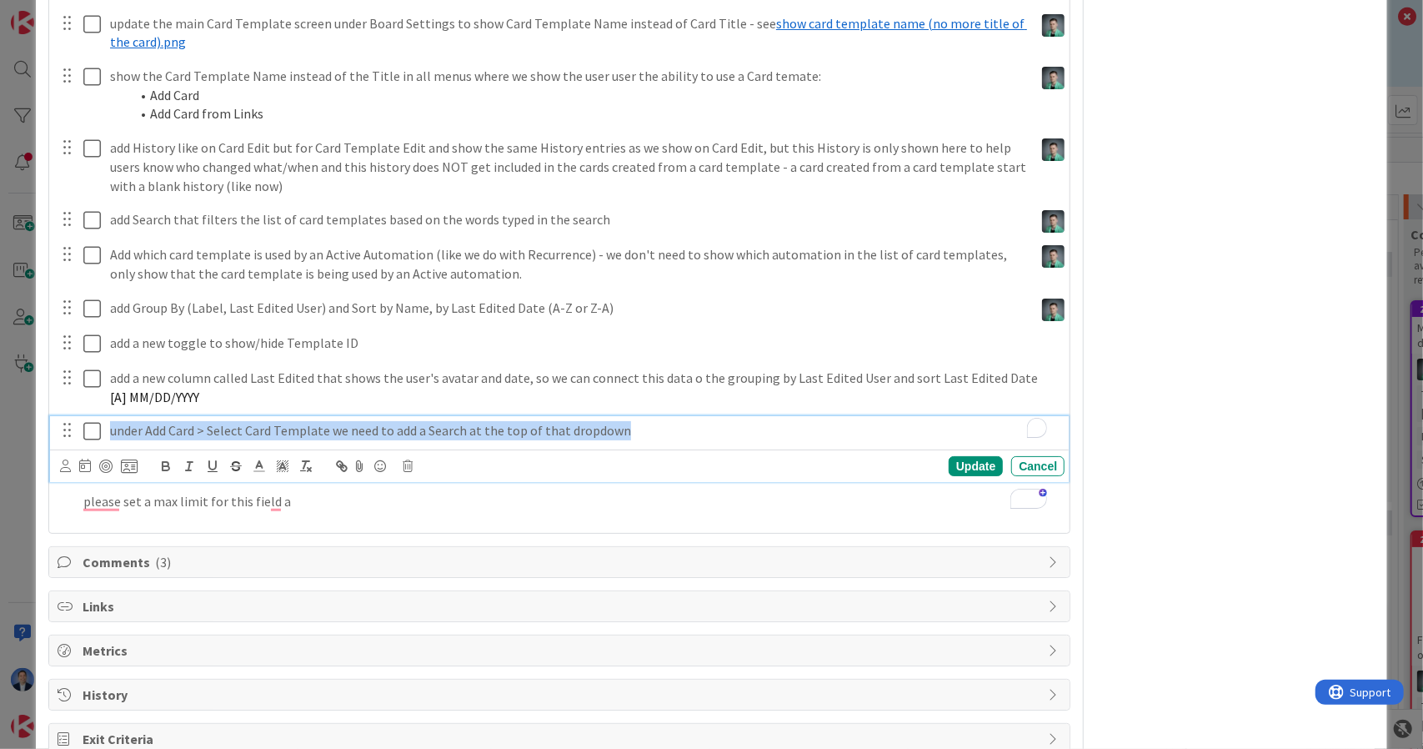
click at [208, 425] on p "under Add Card > Select Card Template we need to add a Search at the top of tha…" at bounding box center [584, 430] width 948 height 19
copy p "under Add Card > Select Card Template we need to add a Search at the top of tha…"
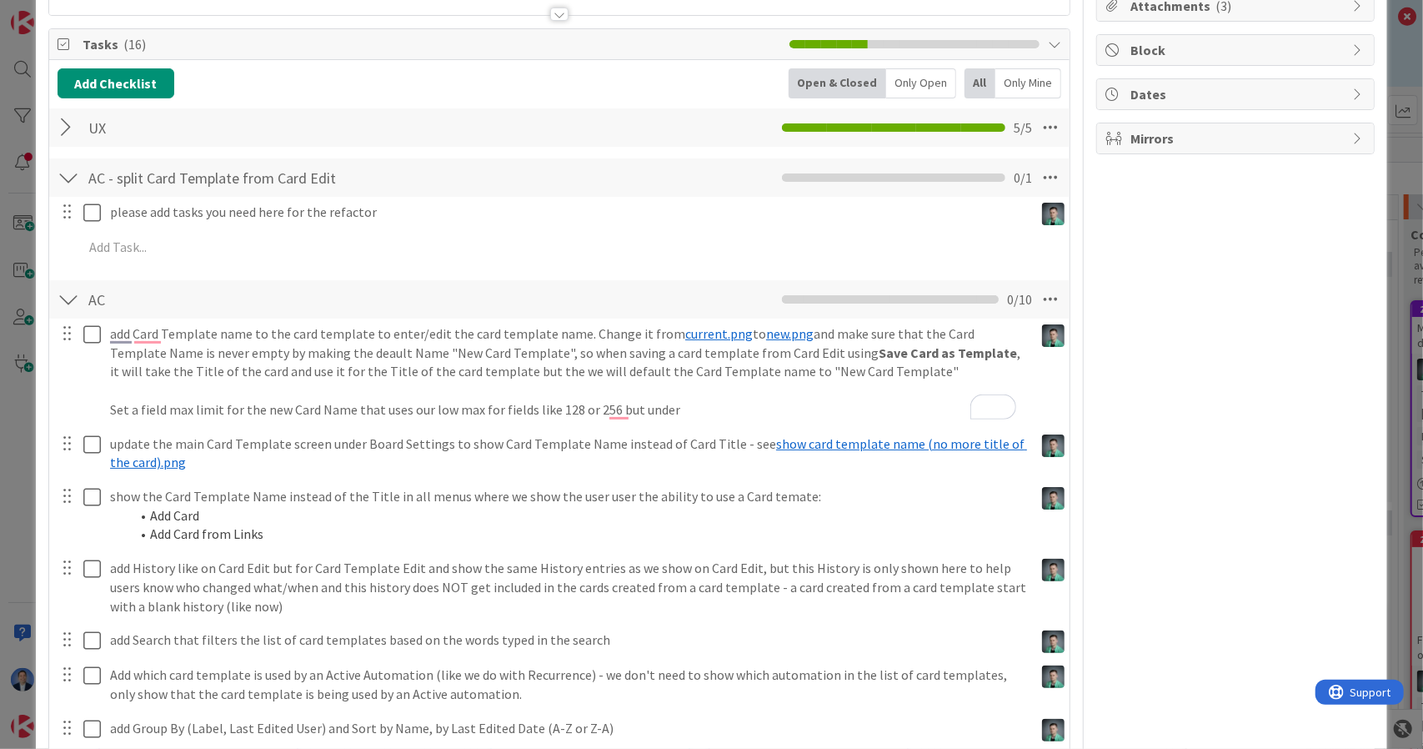
scroll to position [256, 0]
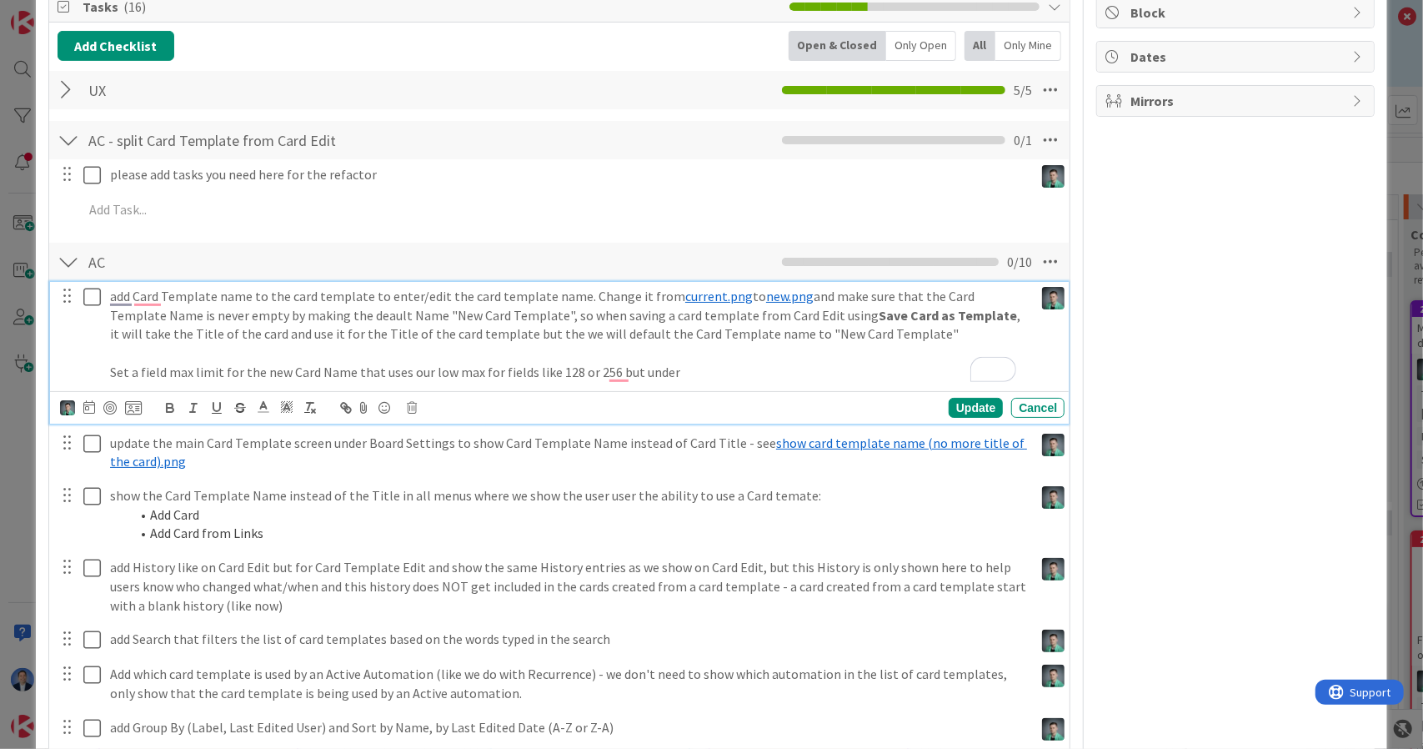
click at [747, 371] on p "Set a field max limit for the new Card Name that uses our low max for fields li…" at bounding box center [568, 372] width 917 height 19
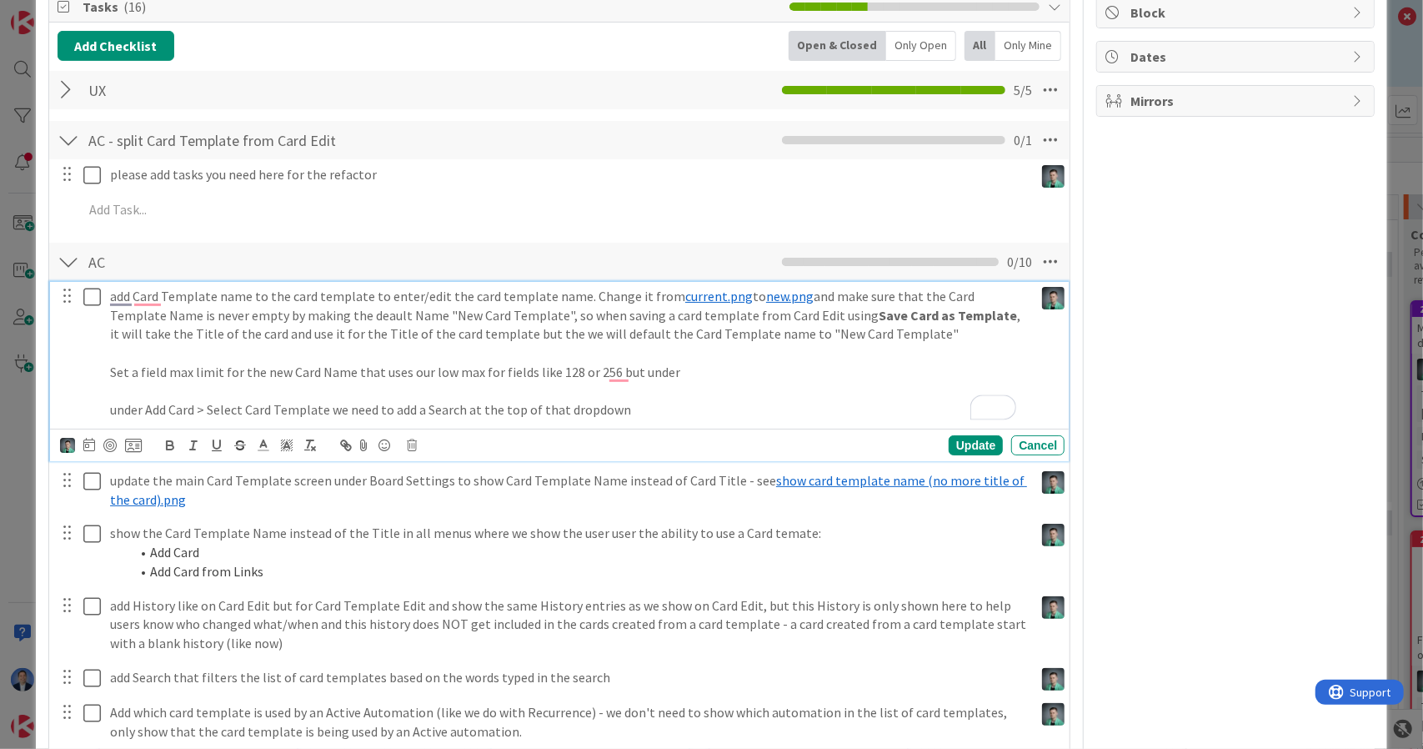
click at [163, 405] on p "under Add Card > Select Card Template we need to add a Search at the top of tha…" at bounding box center [568, 409] width 917 height 19
drag, startPoint x: 163, startPoint y: 405, endPoint x: 286, endPoint y: 407, distance: 122.6
click at [286, 407] on p "under Add Card > Select Card Template we need to add a Search at the top of tha…" at bounding box center [568, 409] width 917 height 19
copy p "Add Card > Select Card Template"
click at [692, 358] on p "To enrich screen reader interactions, please activate Accessibility in Grammarl…" at bounding box center [568, 352] width 917 height 19
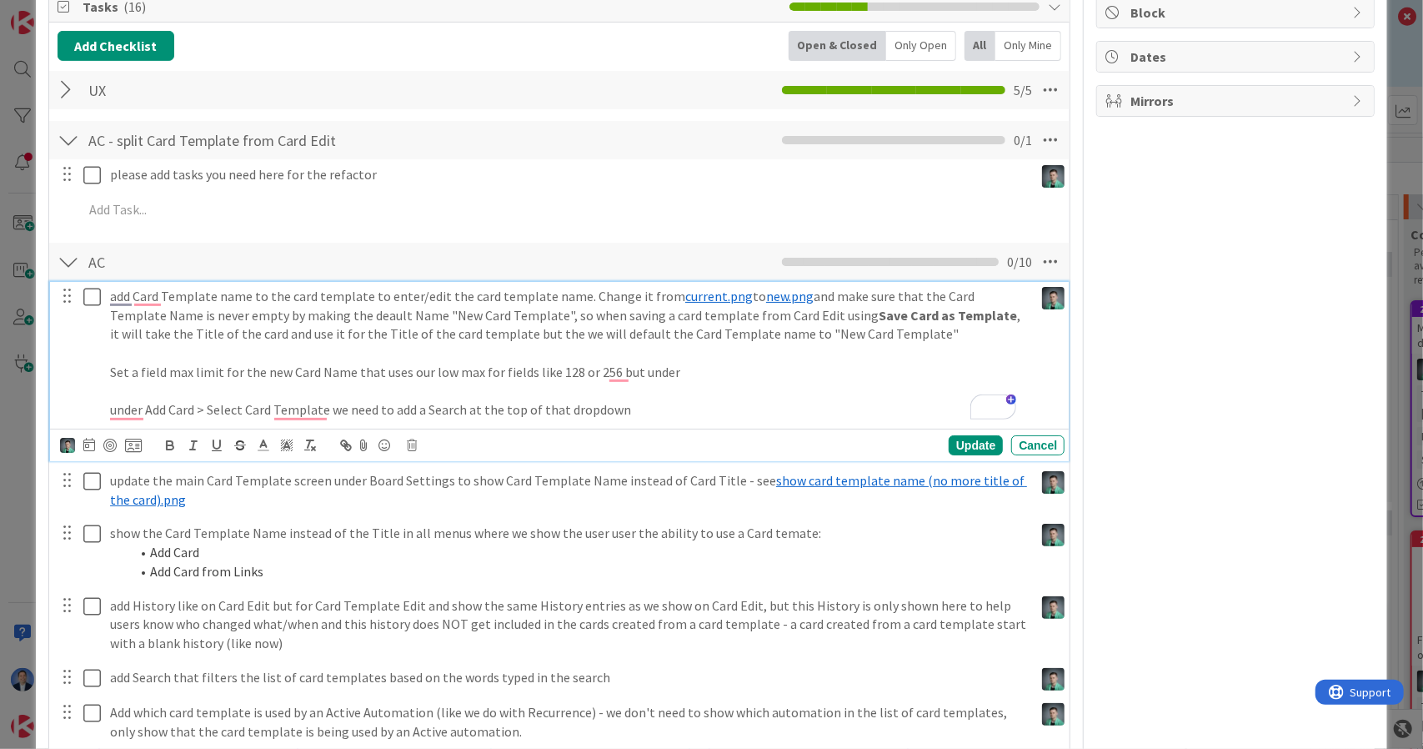
click at [688, 367] on p "Set a field max limit for the new Card Name that uses our low max for fields li…" at bounding box center [568, 372] width 917 height 19
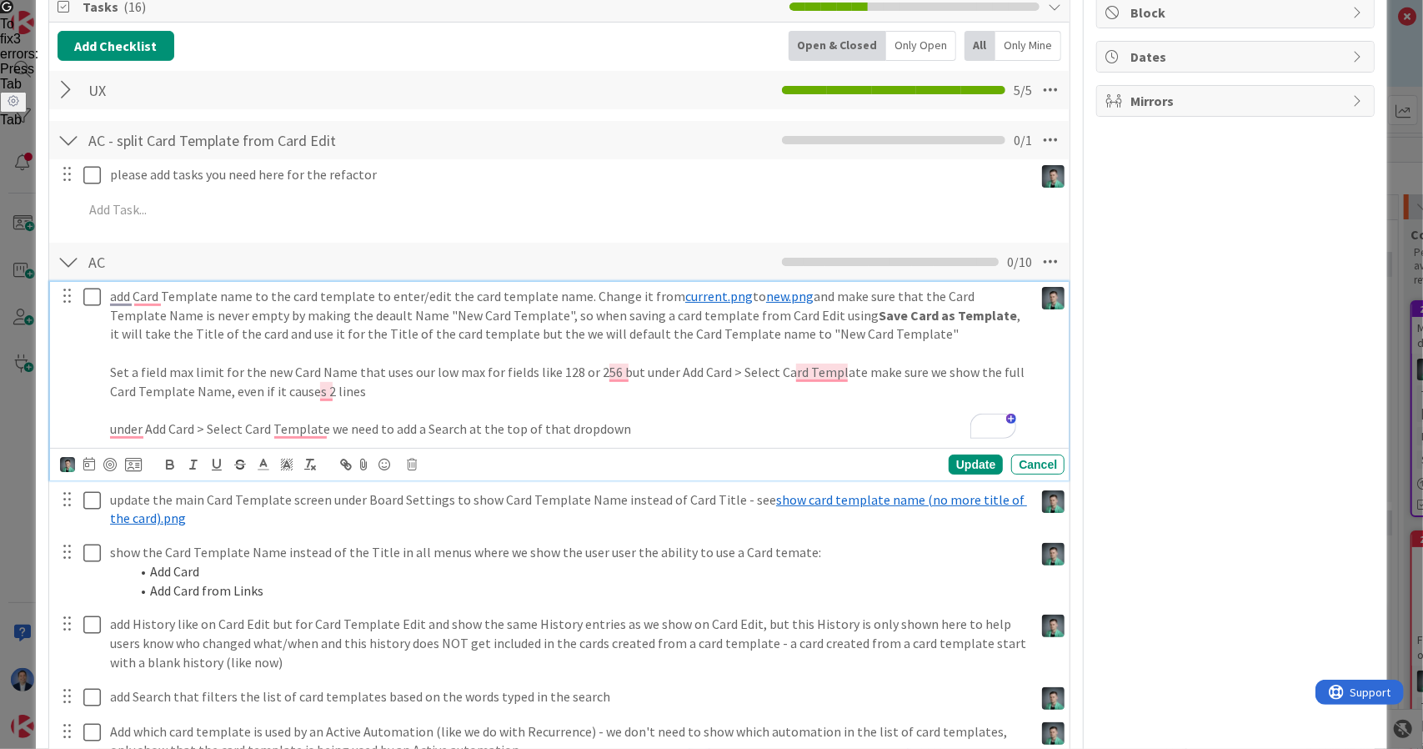
click at [576, 372] on p "Set a field max limit for the new Card Name that uses our low max for fields li…" at bounding box center [568, 382] width 917 height 38
drag, startPoint x: 576, startPoint y: 372, endPoint x: 589, endPoint y: 372, distance: 13.3
click at [589, 372] on p "Set a field max limit for the new Card Name that uses our low max for fields li…" at bounding box center [568, 382] width 917 height 38
click at [949, 454] on div "Update" at bounding box center [976, 464] width 54 height 20
